Goal: Task Accomplishment & Management: Use online tool/utility

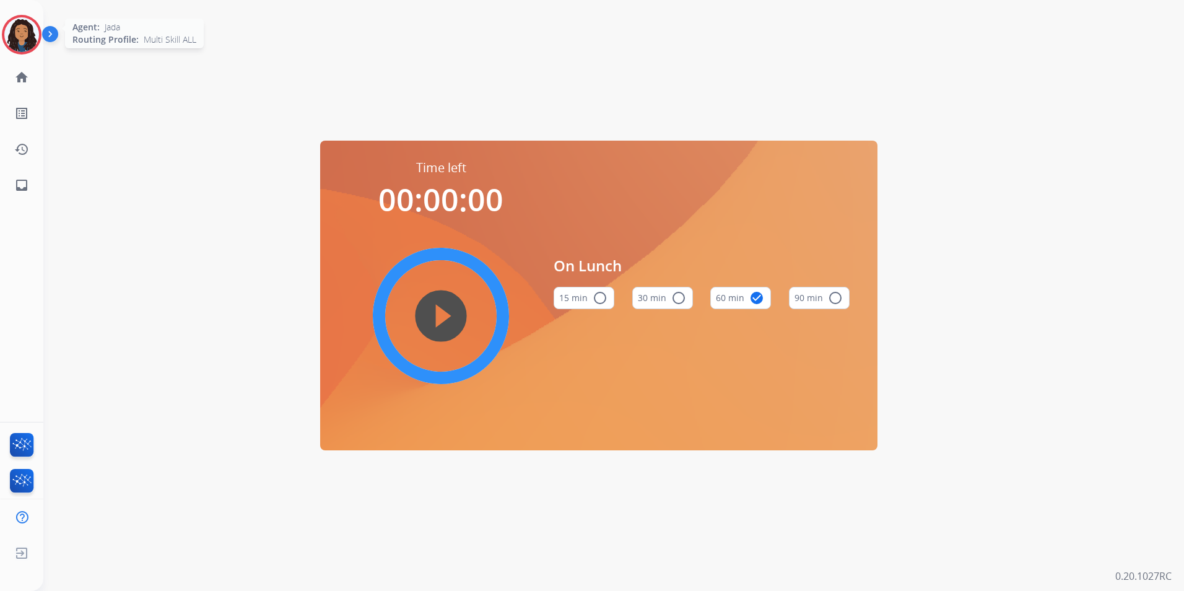
click at [22, 40] on img at bounding box center [21, 34] width 35 height 35
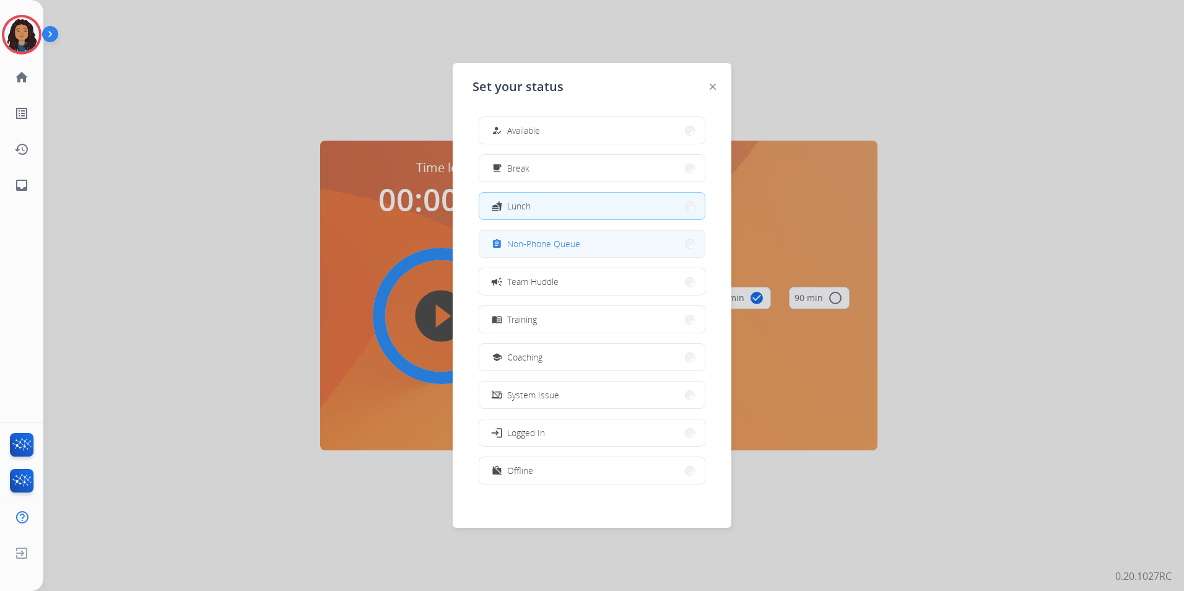
click at [602, 248] on button "assignment Non-Phone Queue" at bounding box center [591, 243] width 225 height 27
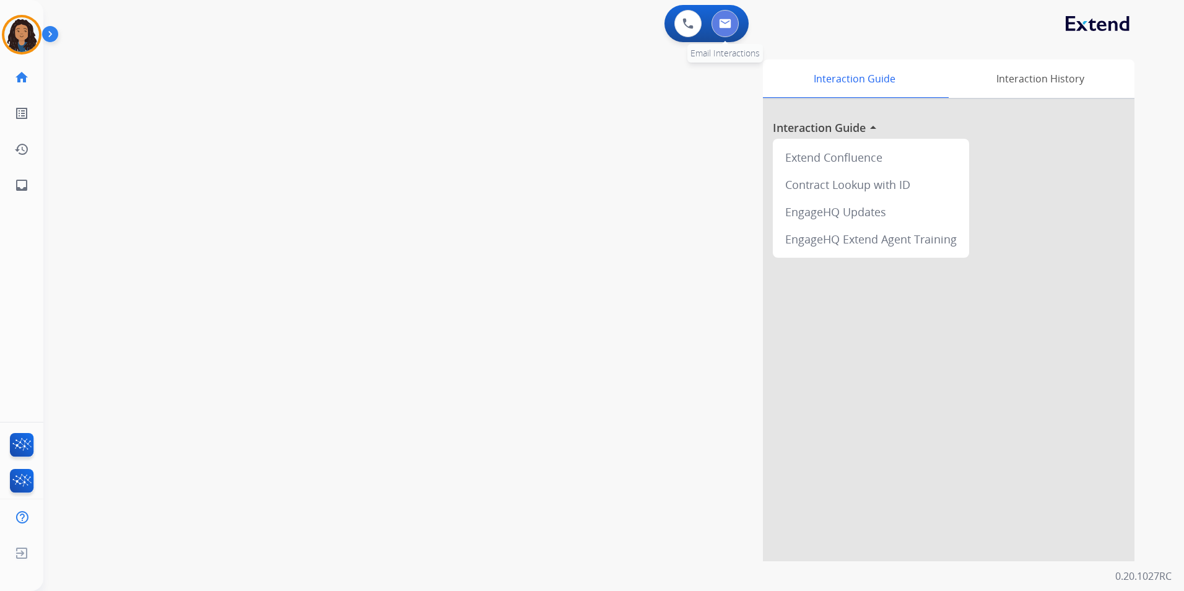
click at [721, 15] on button at bounding box center [724, 23] width 27 height 27
select select "**********"
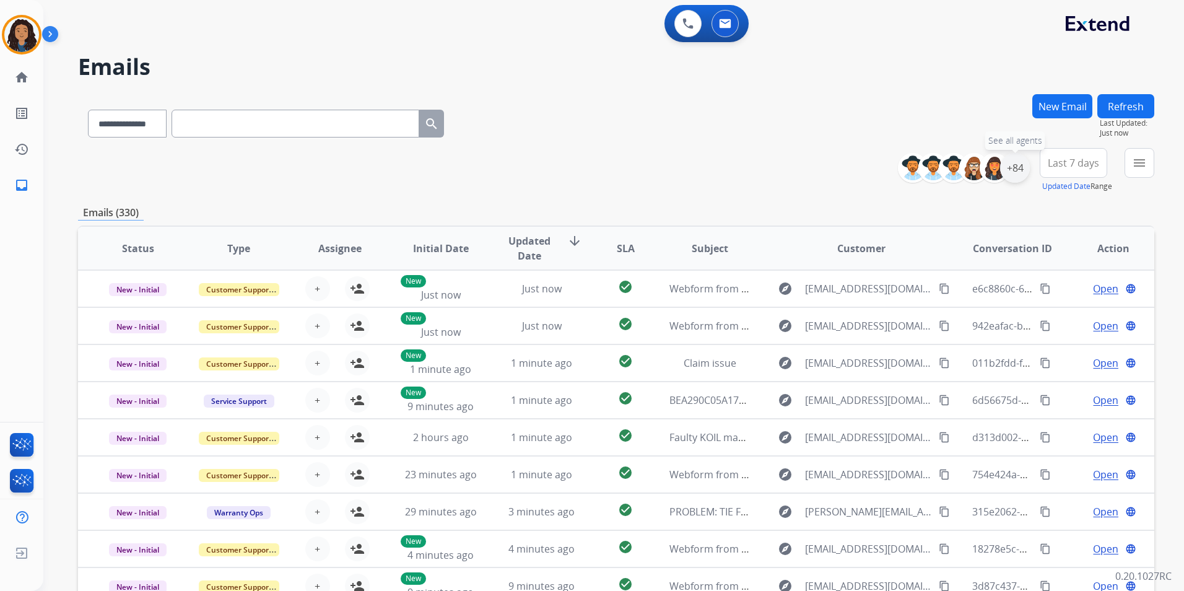
click at [1015, 170] on div "+84" at bounding box center [1015, 168] width 30 height 30
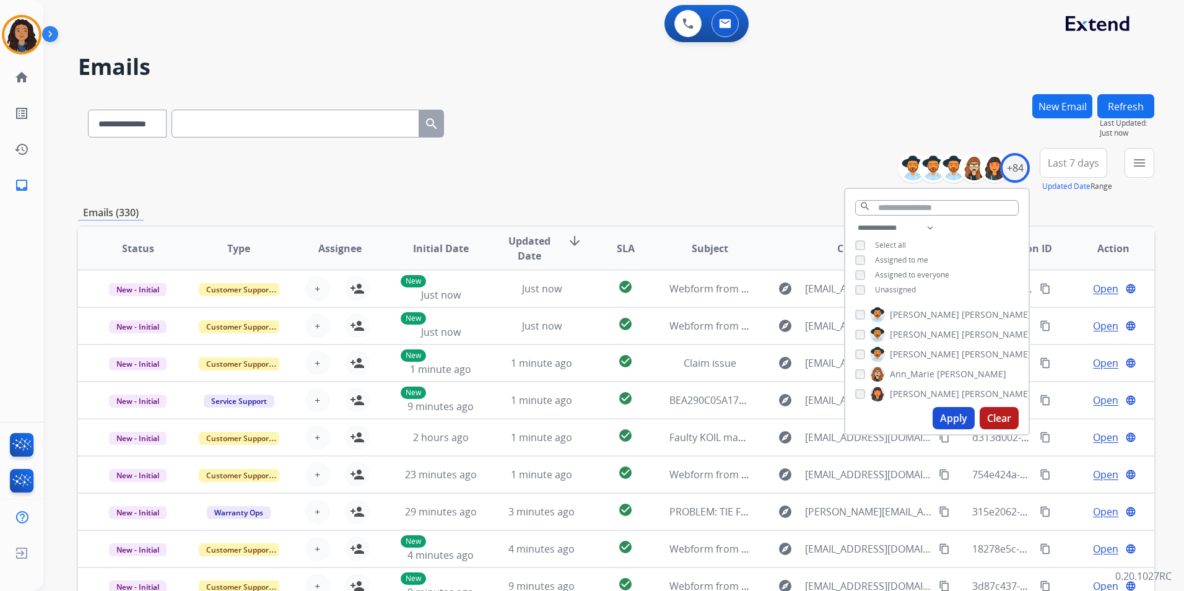
click at [901, 288] on span "Unassigned" at bounding box center [895, 289] width 41 height 11
click at [948, 412] on button "Apply" at bounding box center [953, 418] width 42 height 22
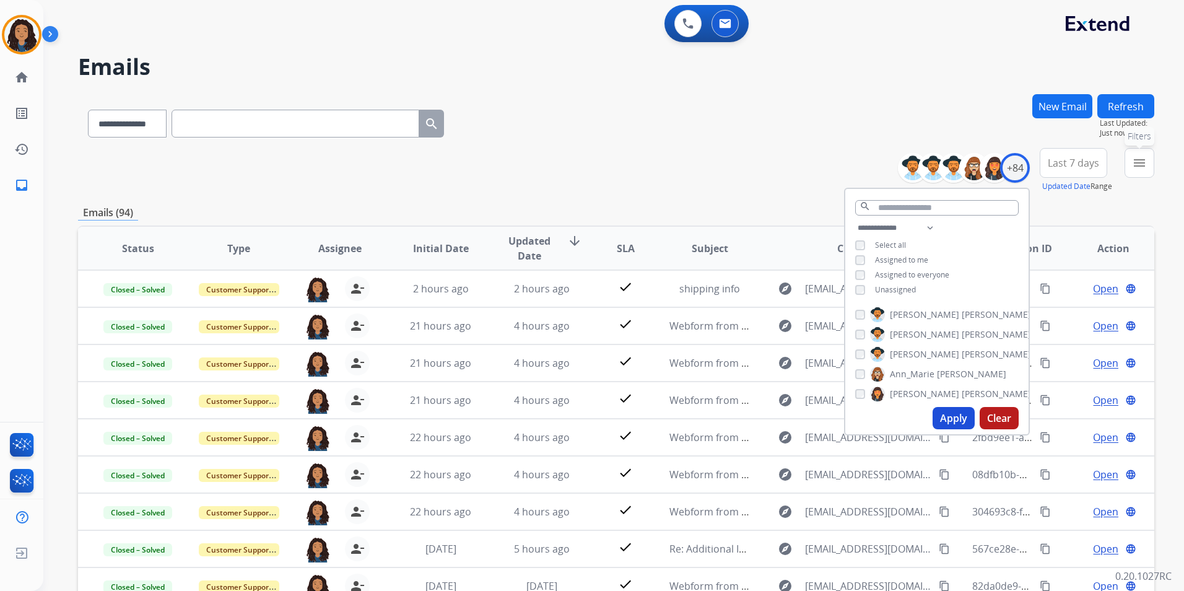
click at [1142, 173] on button "menu Filters" at bounding box center [1139, 163] width 30 height 30
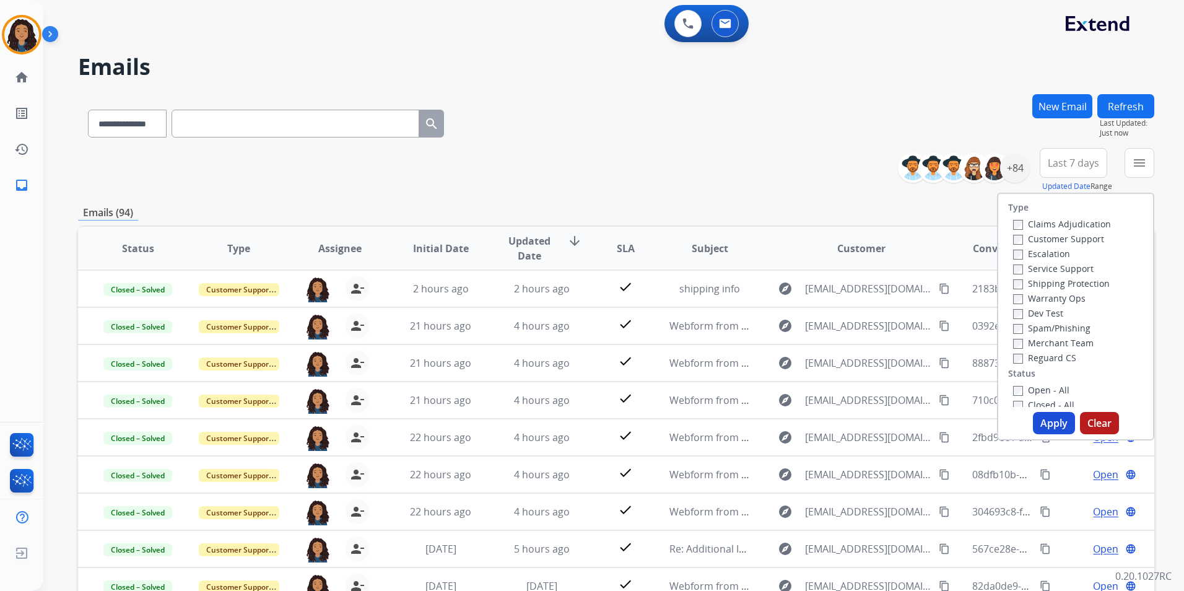
click at [1038, 242] on label "Customer Support" at bounding box center [1058, 239] width 91 height 12
click at [1090, 280] on label "Shipping Protection" at bounding box center [1061, 283] width 97 height 12
click at [1056, 354] on label "Reguard CS" at bounding box center [1044, 358] width 63 height 12
click at [1051, 383] on div "Open - All" at bounding box center [1078, 389] width 130 height 15
click at [1052, 392] on label "Open - All" at bounding box center [1041, 390] width 56 height 12
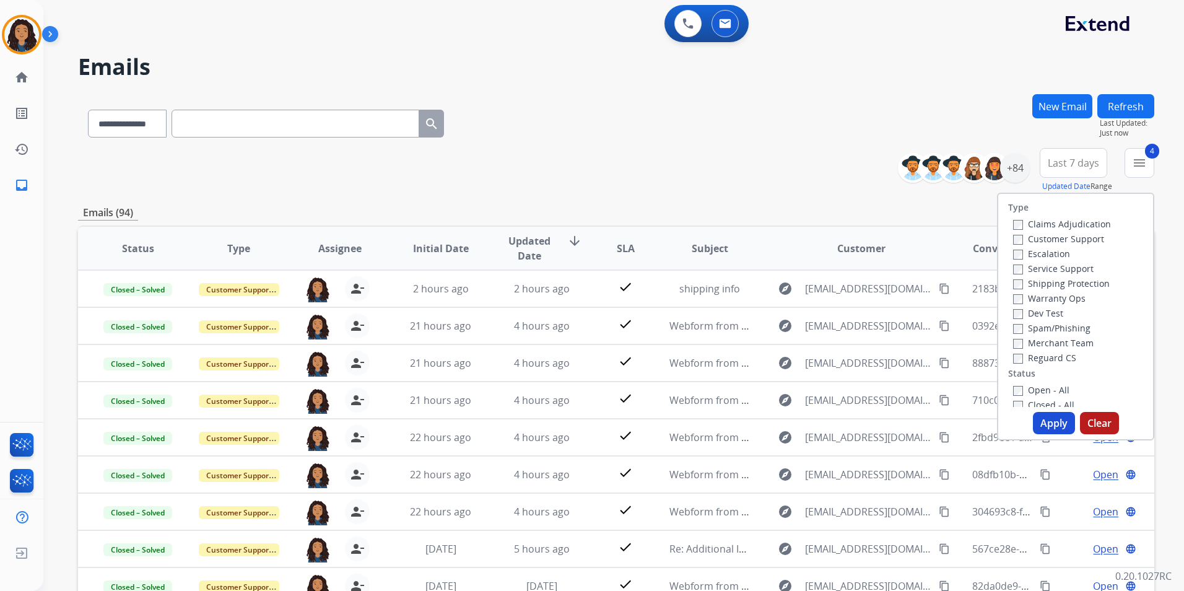
click at [1050, 416] on button "Apply" at bounding box center [1054, 423] width 42 height 22
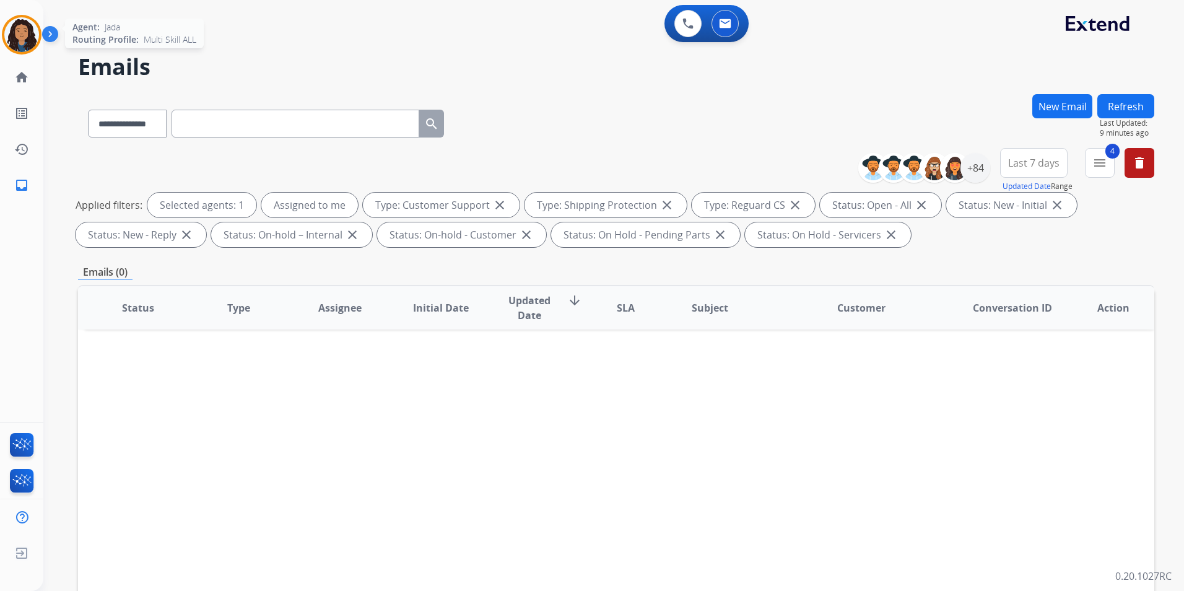
click at [17, 37] on img at bounding box center [21, 34] width 35 height 35
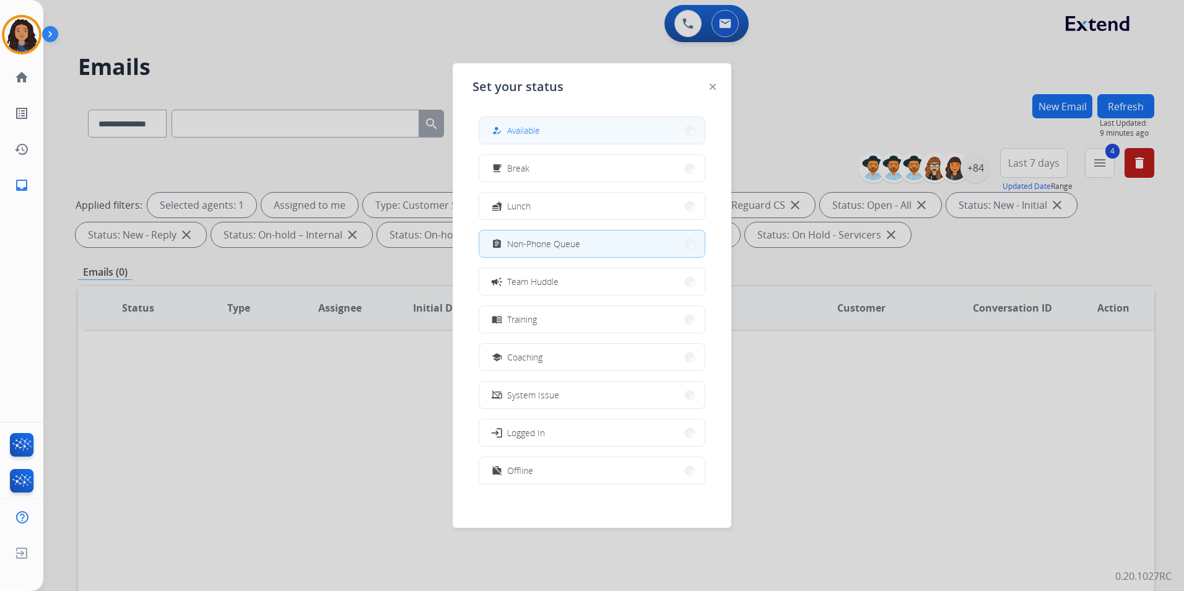
click at [528, 138] on button "how_to_reg Available" at bounding box center [591, 130] width 225 height 27
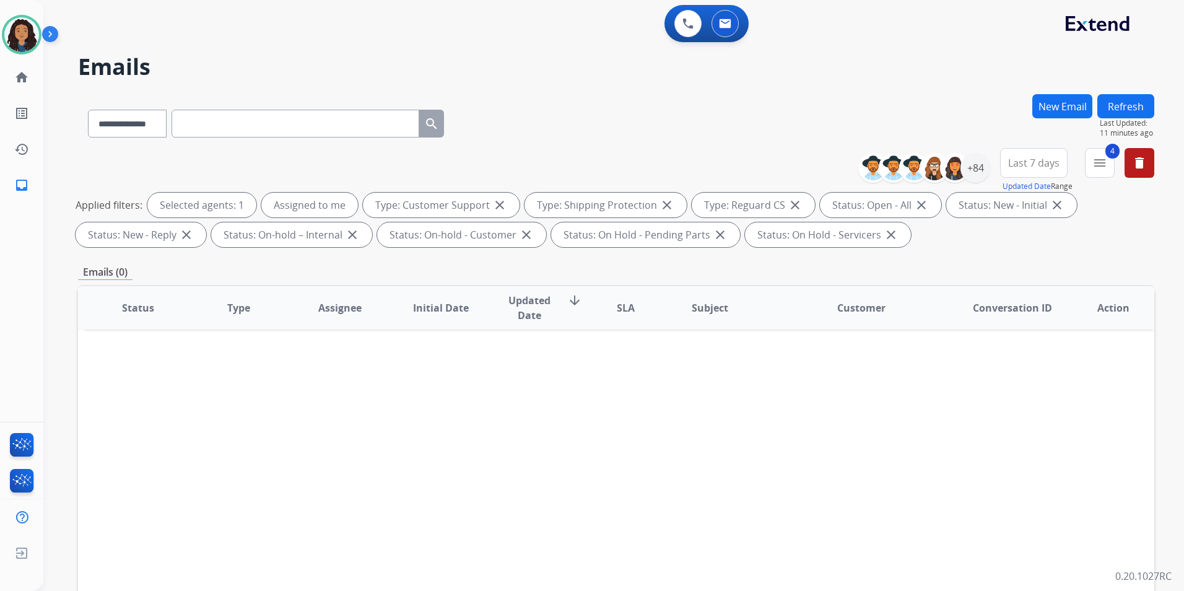
click at [45, 28] on img at bounding box center [52, 37] width 21 height 24
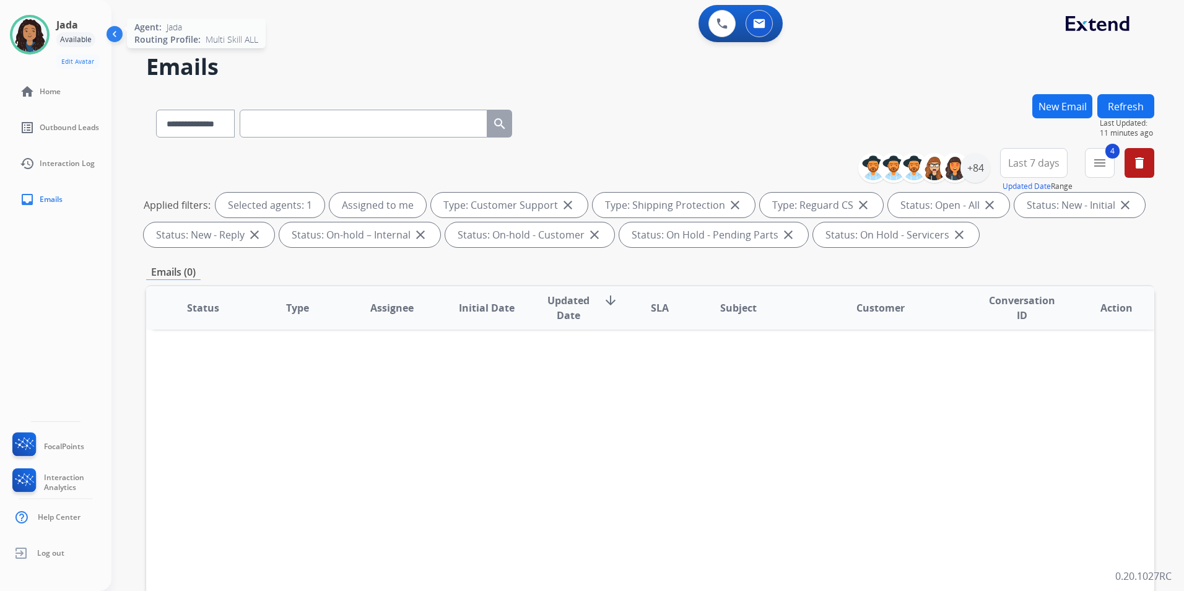
click at [18, 27] on img at bounding box center [29, 34] width 35 height 35
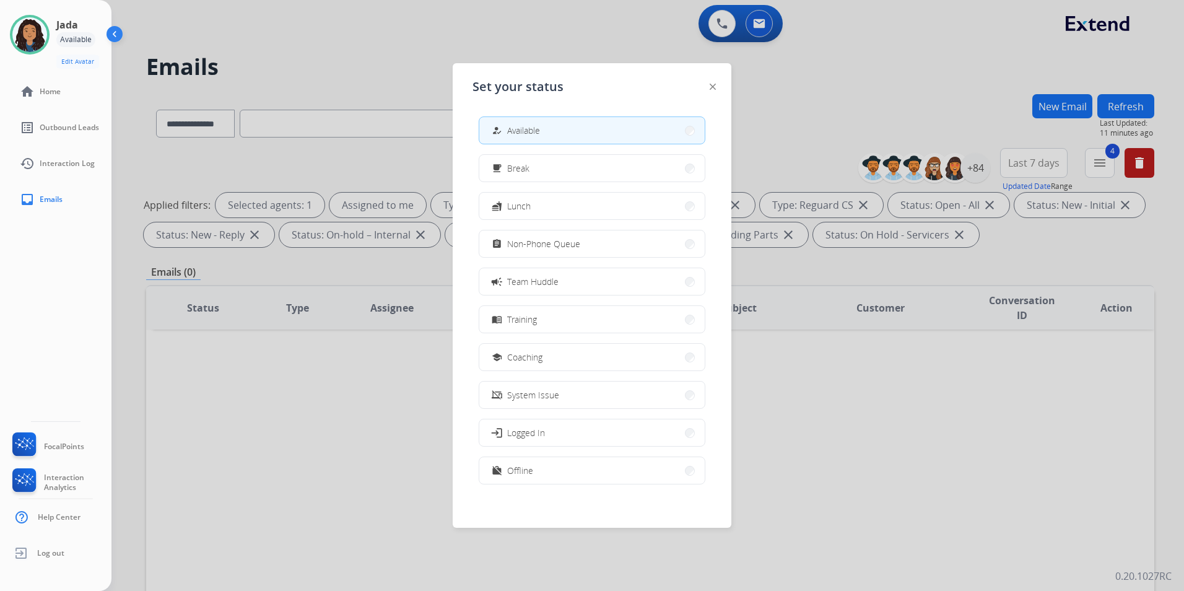
click at [558, 238] on span "Non-Phone Queue" at bounding box center [543, 243] width 73 height 13
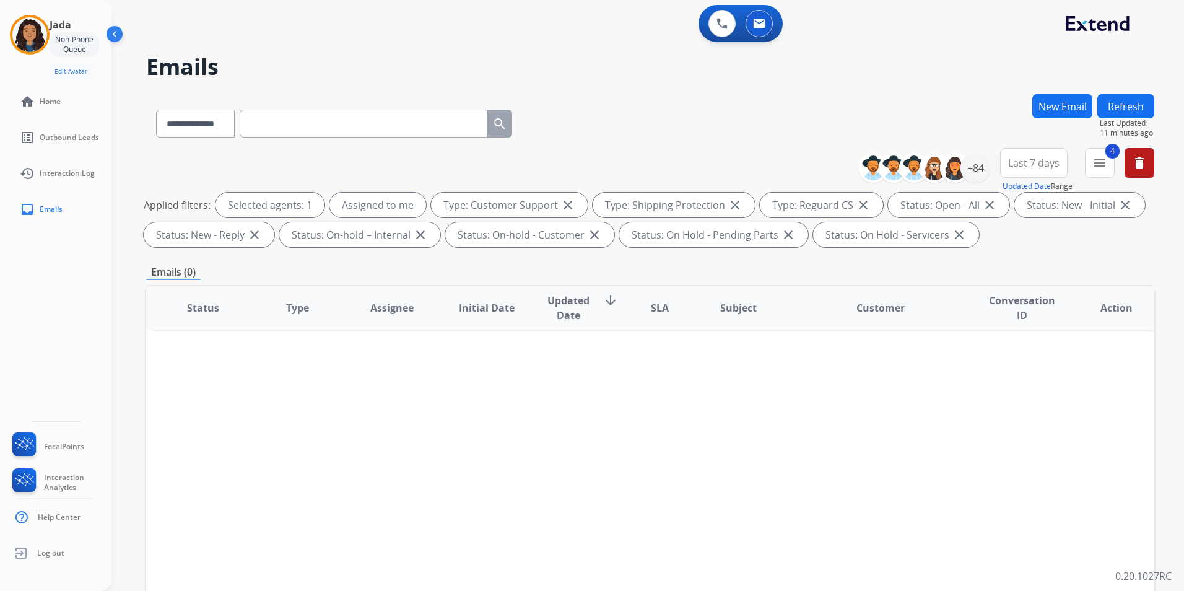
click at [125, 32] on img at bounding box center [116, 37] width 24 height 24
